Goal: Register for event/course

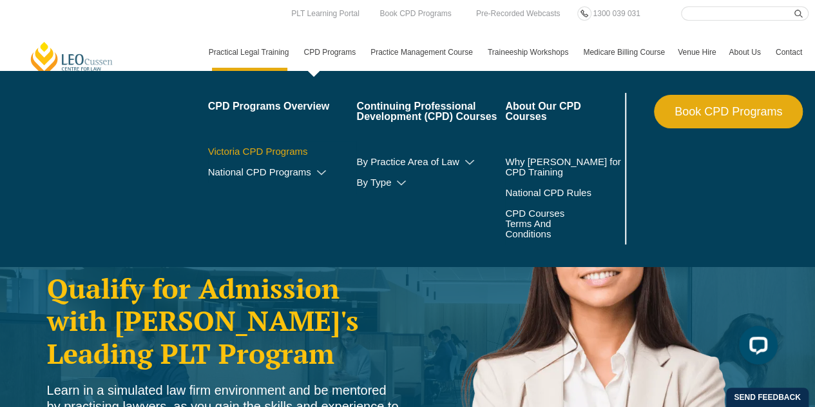
click at [294, 151] on link "Victoria CPD Programs" at bounding box center [282, 151] width 149 height 10
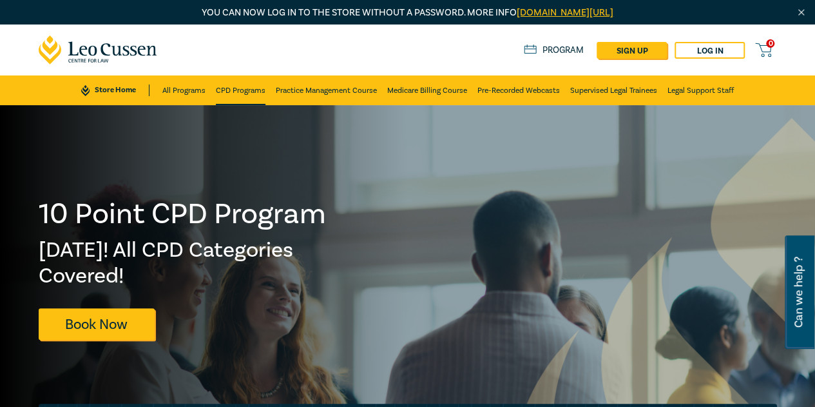
click at [248, 88] on link "CPD Programs" at bounding box center [241, 90] width 50 height 30
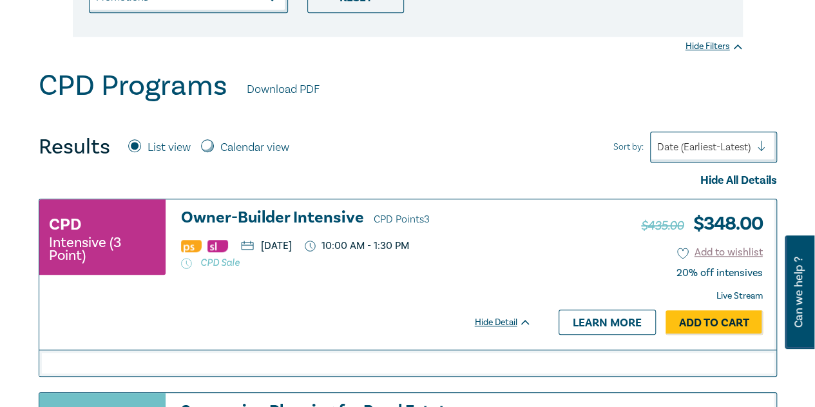
click at [282, 210] on h3 "Owner-Builder Intensive CPD Points 3" at bounding box center [356, 218] width 350 height 19
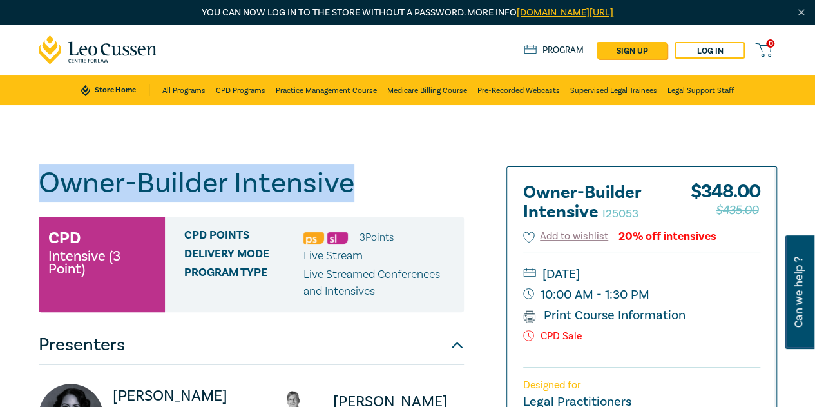
drag, startPoint x: 349, startPoint y: 177, endPoint x: 48, endPoint y: 178, distance: 301.5
click at [48, 178] on h1 "Owner-Builder Intensive I25053" at bounding box center [251, 183] width 425 height 34
copy h1 "Owner-Builder Intensive"
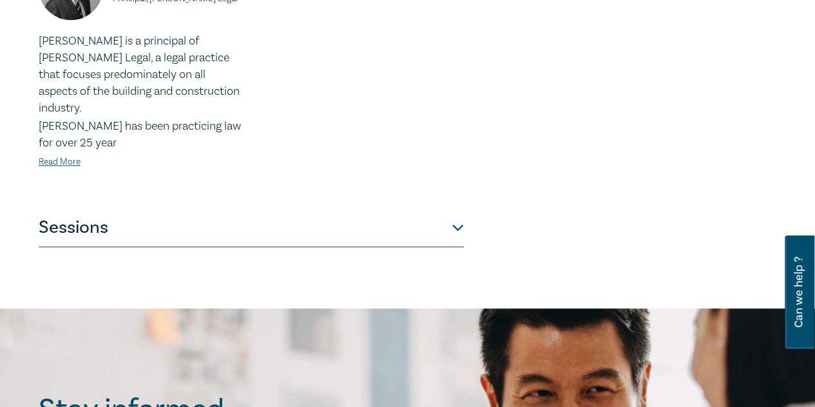
click at [107, 225] on button "Sessions" at bounding box center [251, 227] width 425 height 39
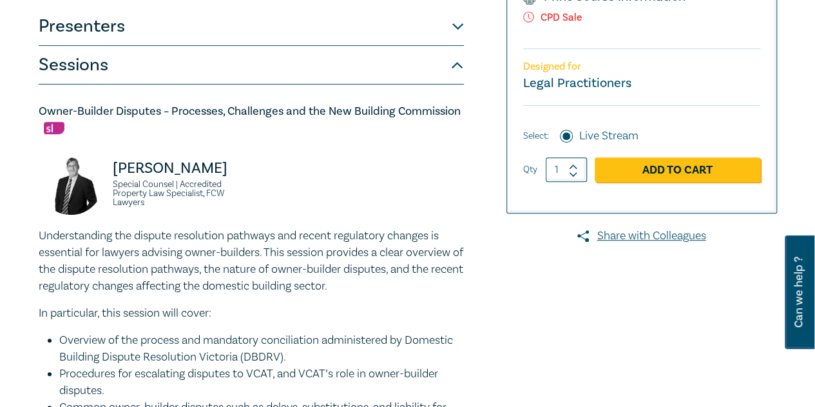
scroll to position [316, 0]
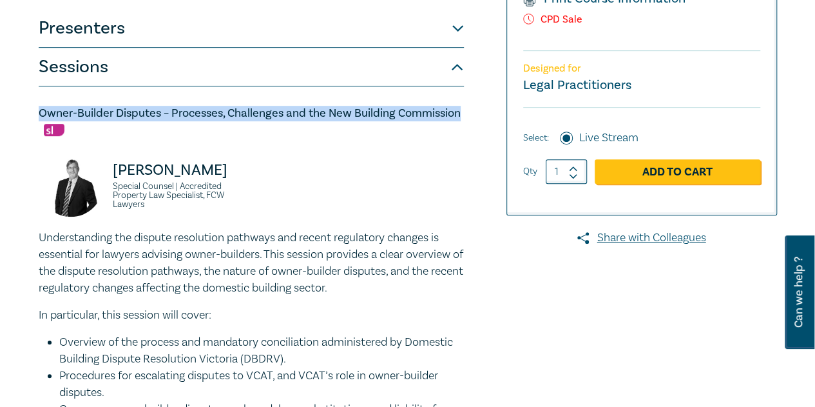
drag, startPoint x: 460, startPoint y: 114, endPoint x: 37, endPoint y: 118, distance: 423.3
copy h5 "Owner-Builder Disputes – Processes, Challenges and the New Building Commission"
